Goal: Navigation & Orientation: Find specific page/section

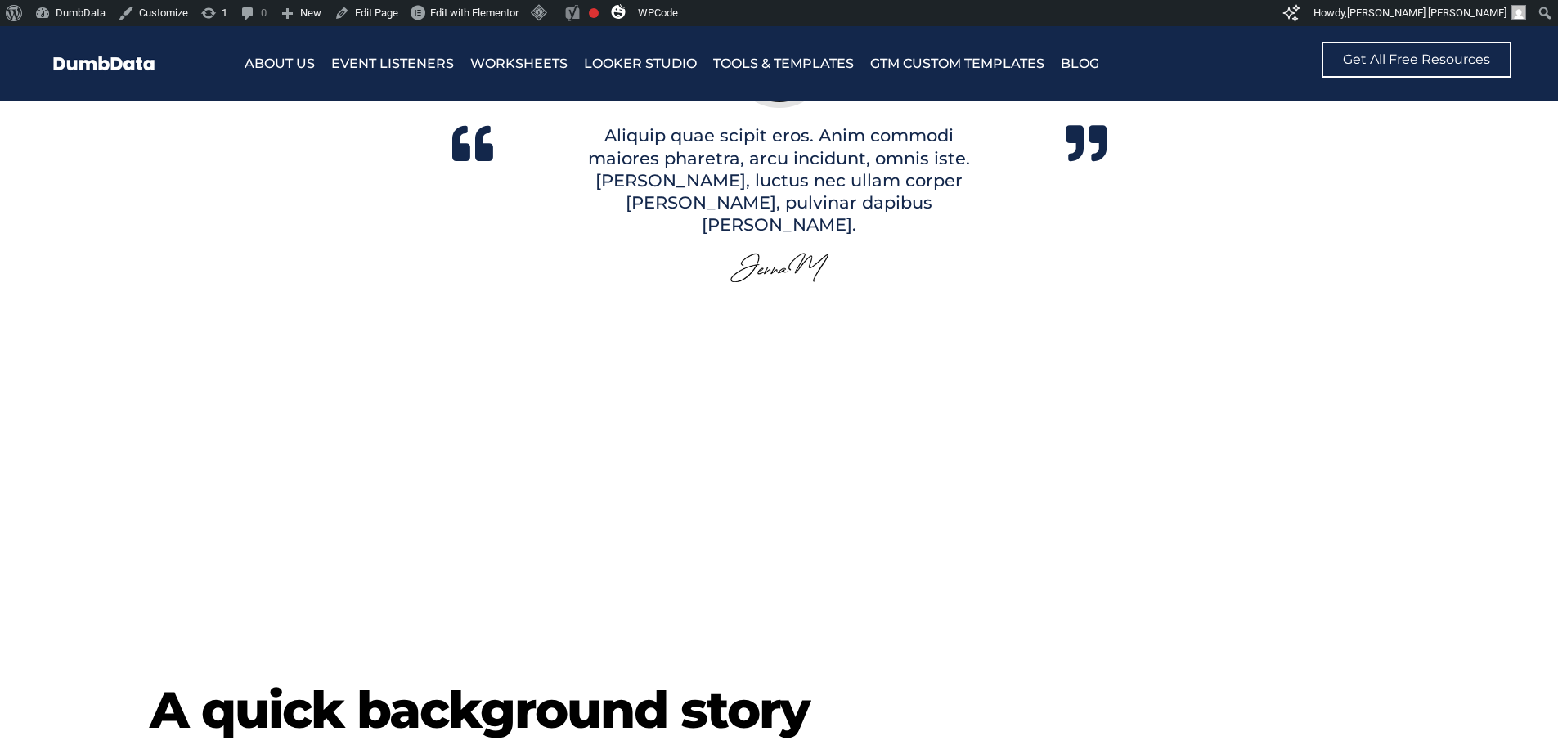
scroll to position [3758, 0]
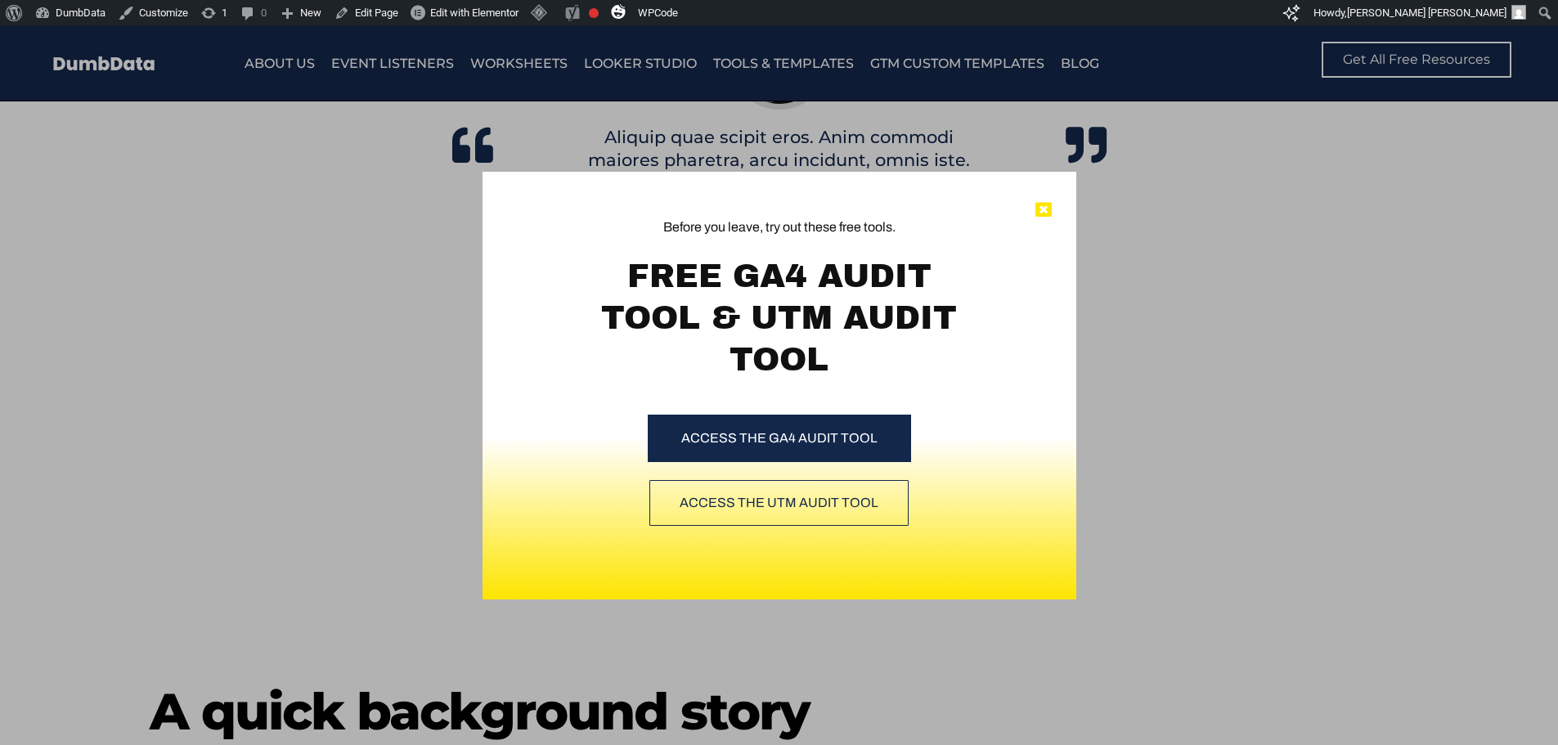
click at [1045, 215] on icon at bounding box center [1043, 210] width 16 height 16
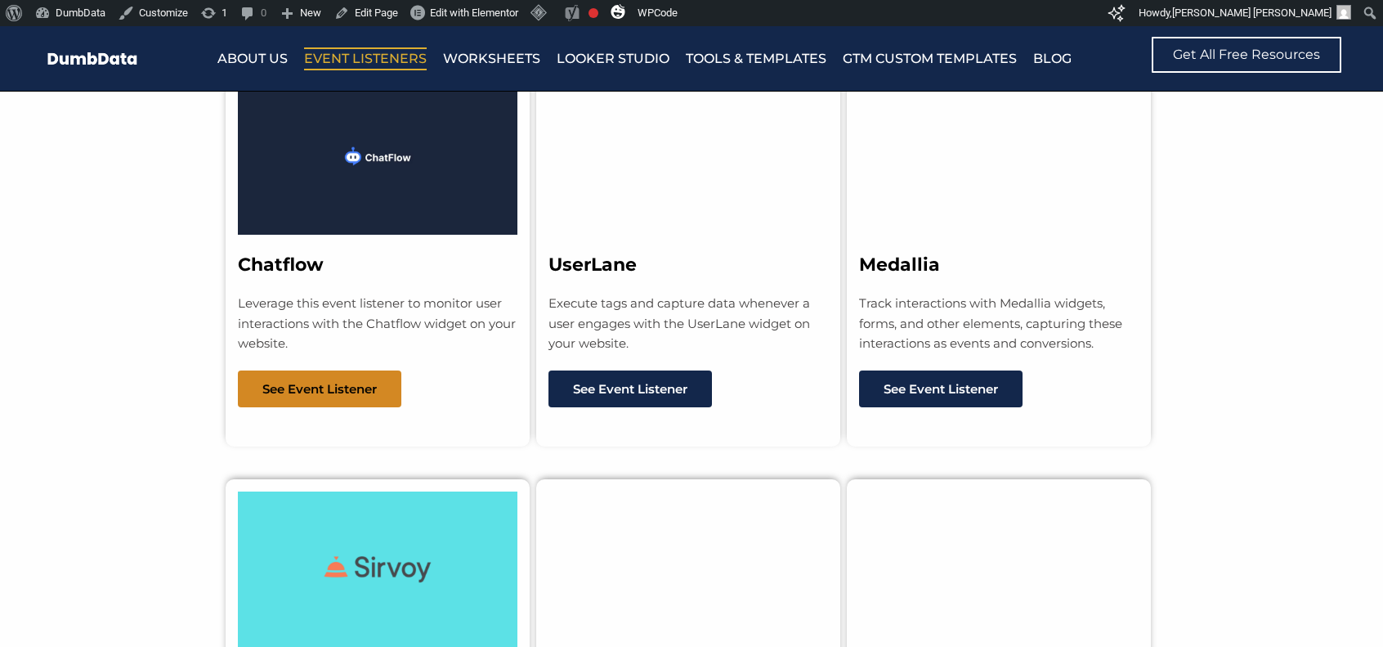
scroll to position [11818, 0]
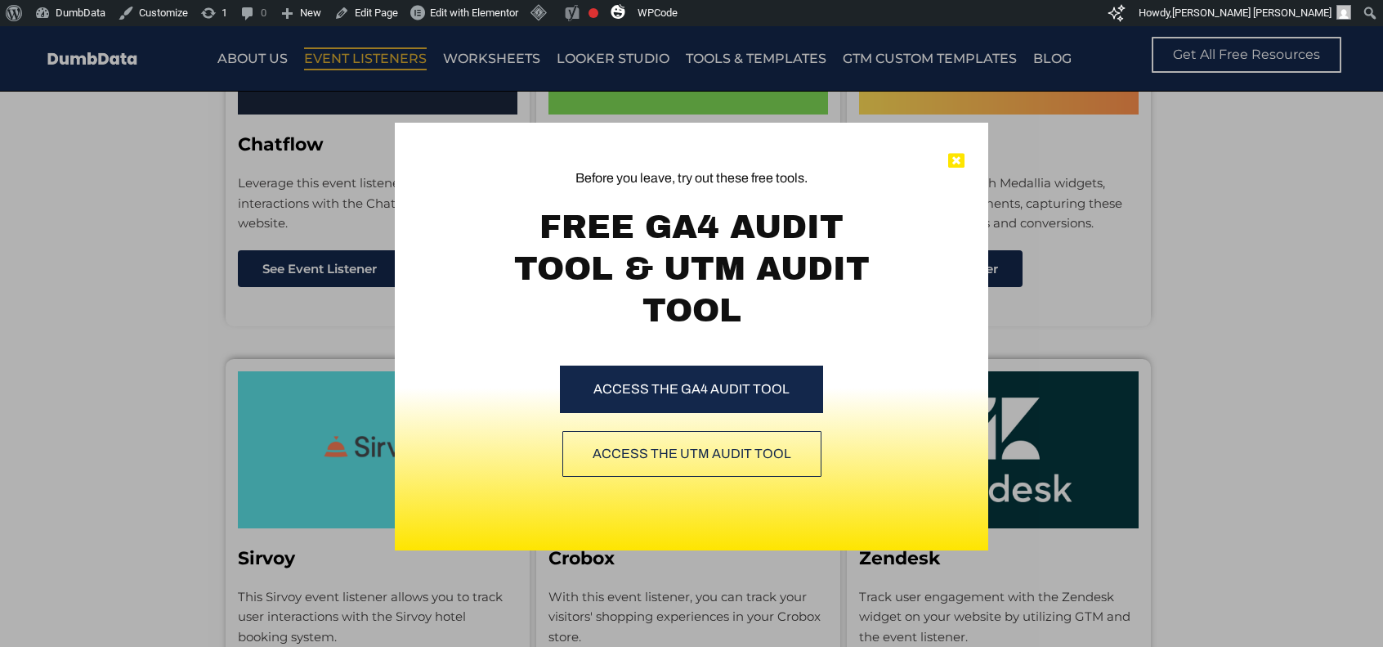
click at [949, 155] on icon at bounding box center [956, 161] width 16 height 16
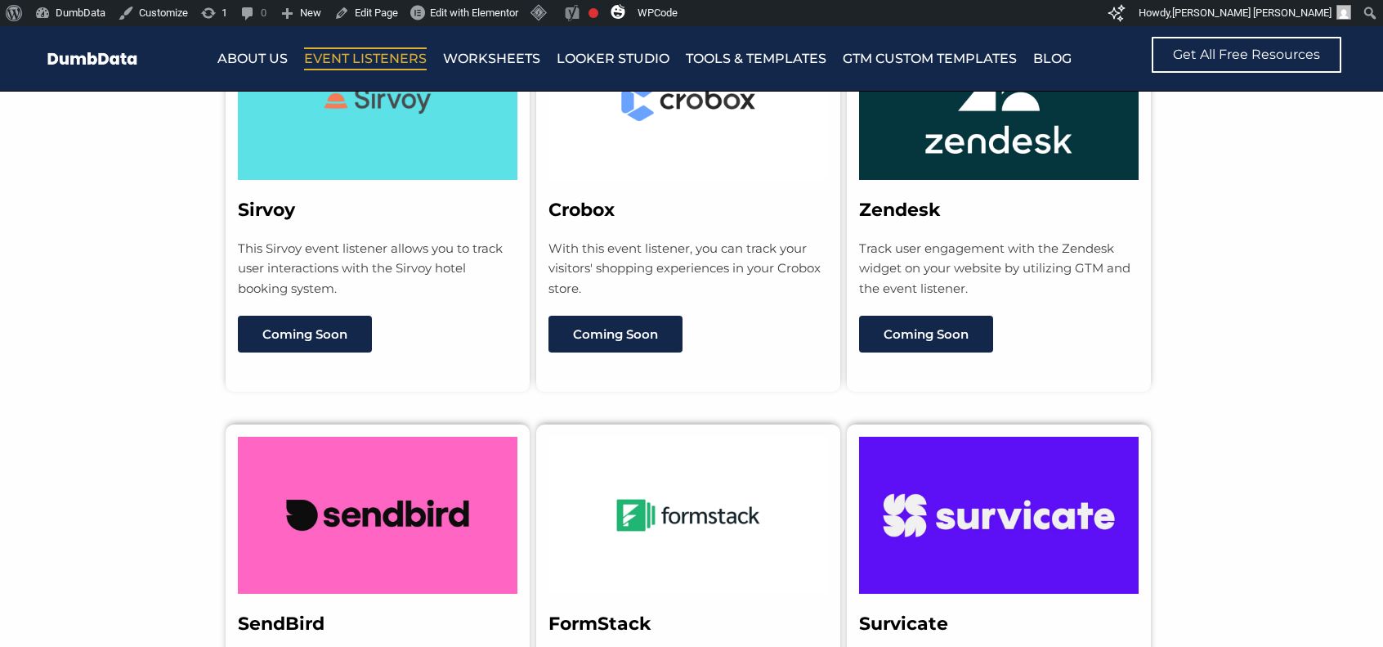
scroll to position [12145, 0]
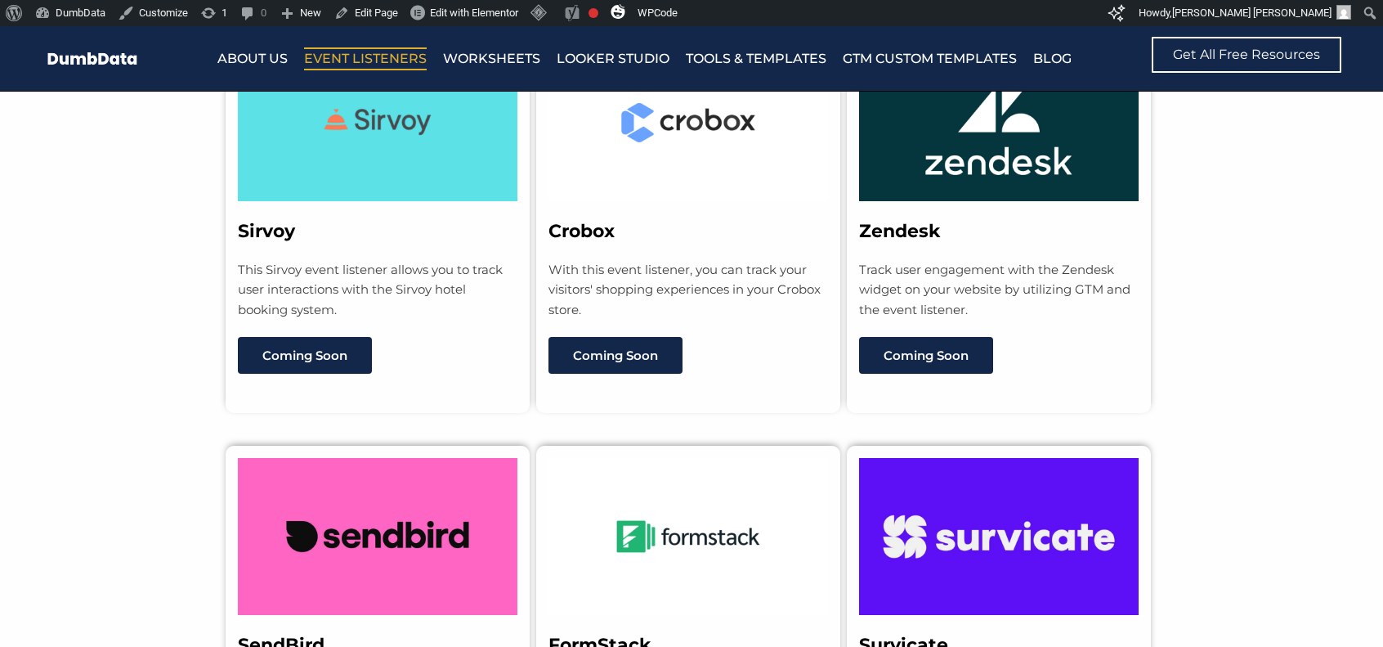
click at [1189, 293] on section "Sirvoy This Sirvoy event listener allows you to track user interactions with th…" at bounding box center [691, 206] width 1383 height 414
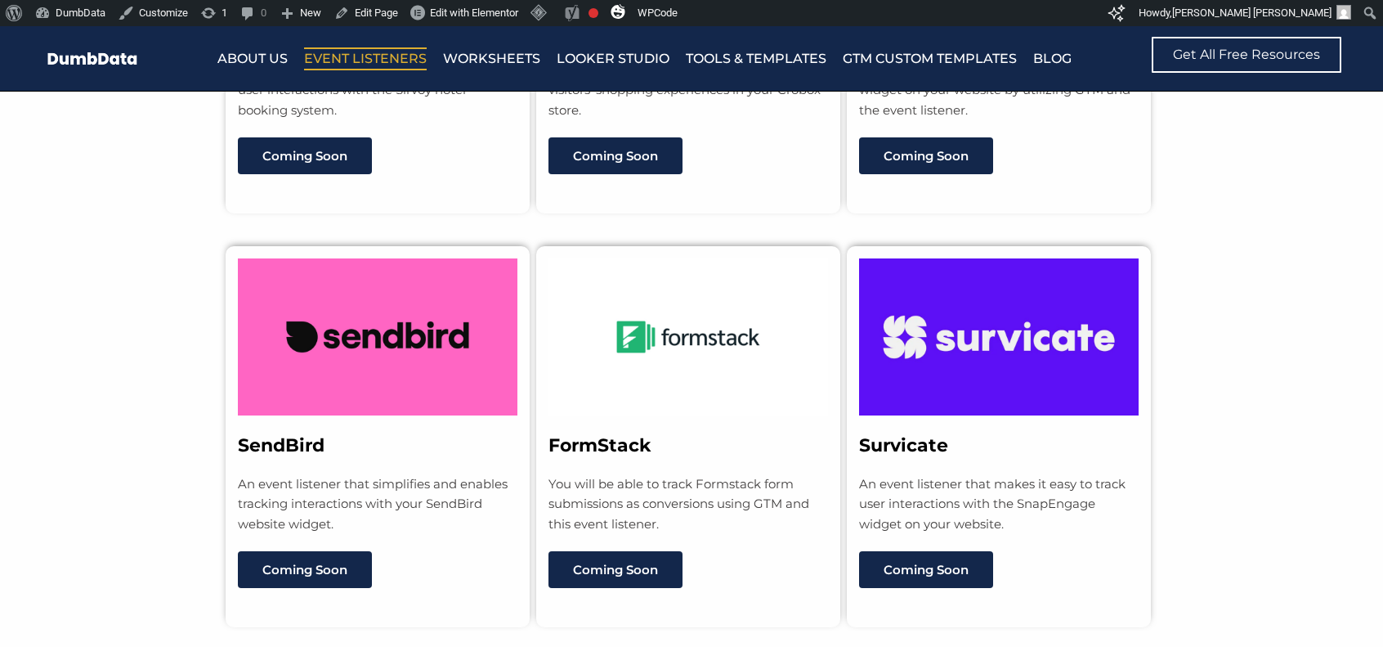
scroll to position [12799, 0]
